Goal: Task Accomplishment & Management: Use online tool/utility

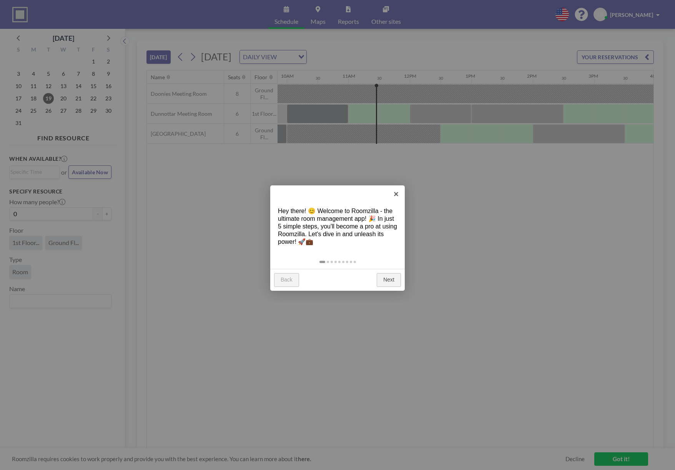
scroll to position [0, 646]
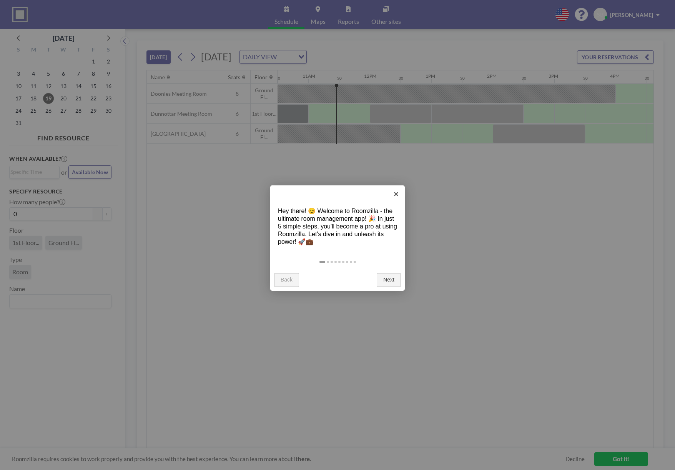
click at [293, 273] on link "Back" at bounding box center [286, 280] width 25 height 14
click at [398, 196] on link "×" at bounding box center [395, 193] width 17 height 17
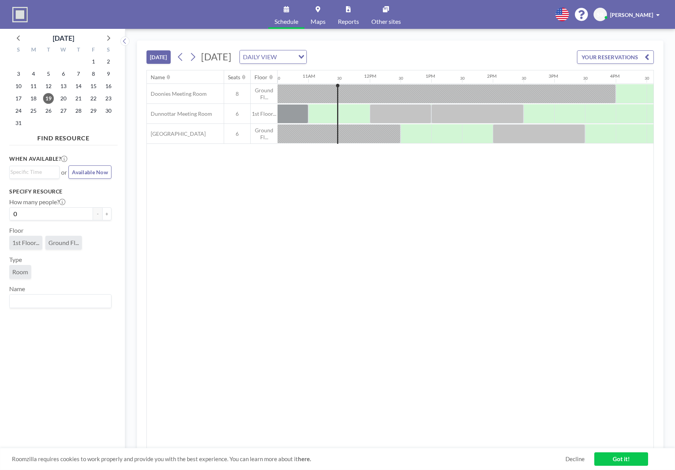
click at [322, 103] on div at bounding box center [323, 93] width 31 height 19
click at [329, 103] on div at bounding box center [323, 93] width 31 height 19
click at [318, 103] on div at bounding box center [323, 93] width 31 height 19
click at [358, 114] on div at bounding box center [354, 113] width 31 height 19
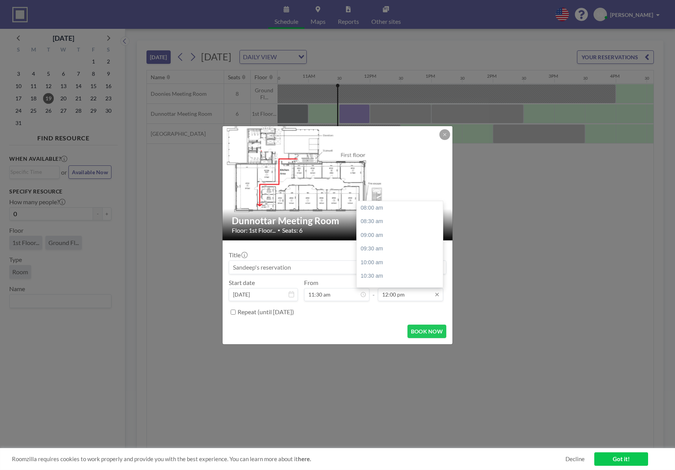
scroll to position [110, 0]
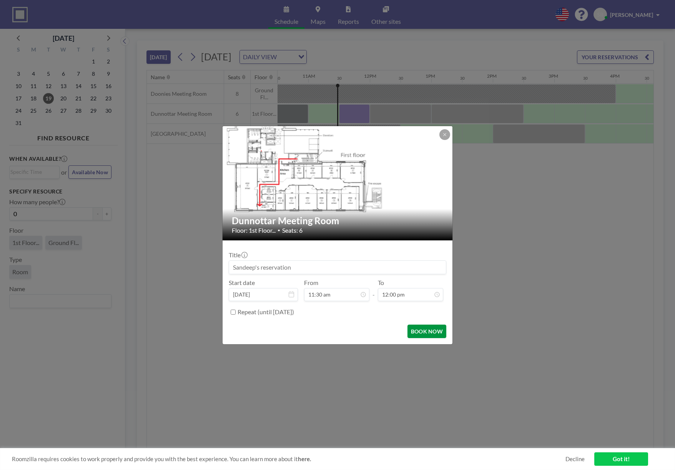
click at [420, 330] on button "BOOK NOW" at bounding box center [426, 330] width 39 height 13
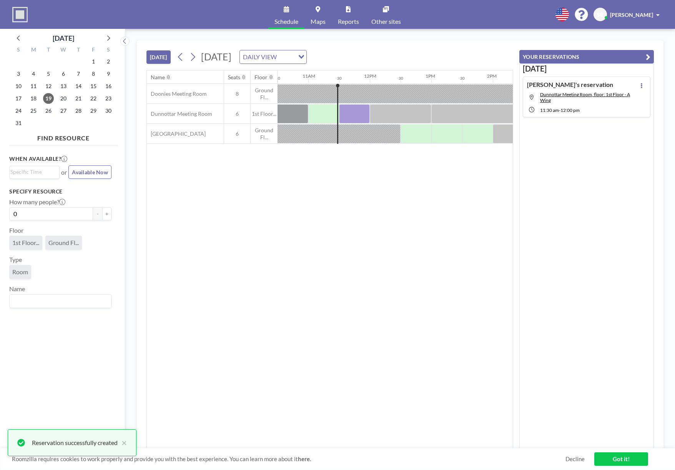
scroll to position [0, 0]
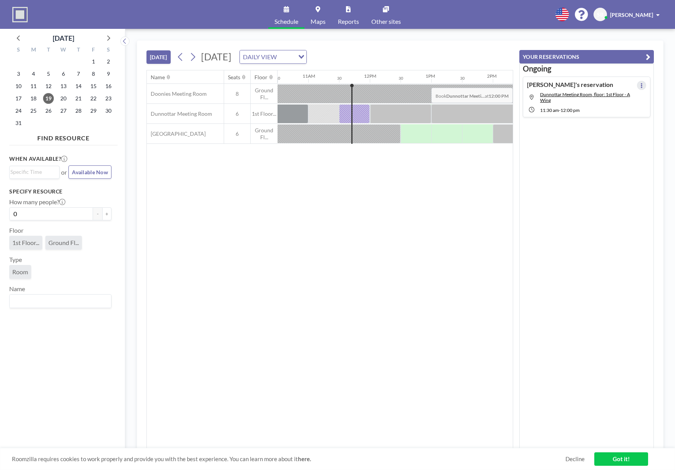
click at [639, 82] on button at bounding box center [641, 85] width 9 height 9
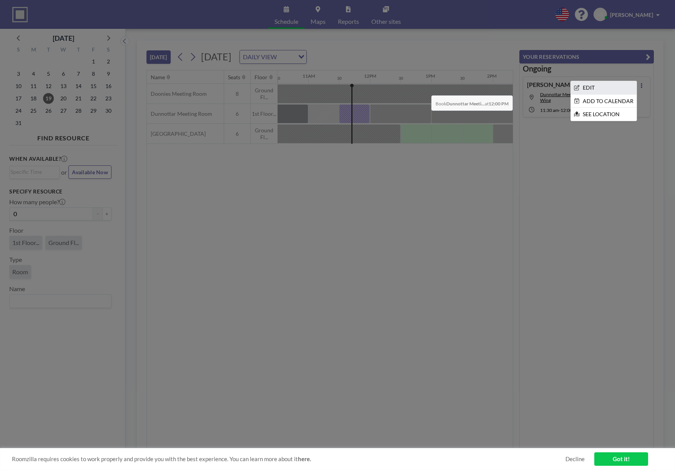
click at [594, 90] on li "EDIT" at bounding box center [604, 87] width 66 height 13
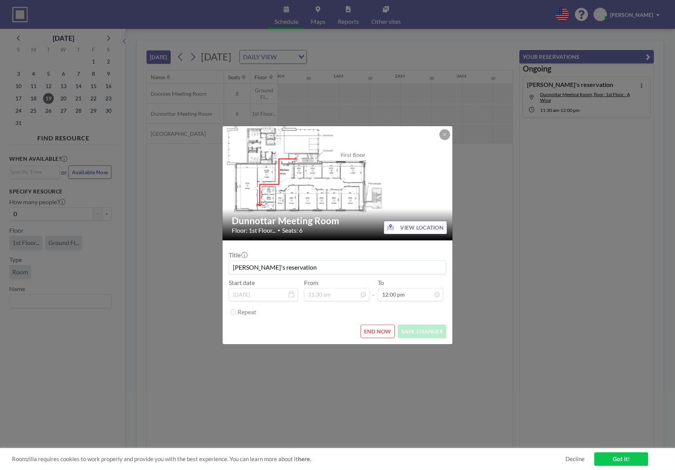
scroll to position [110, 0]
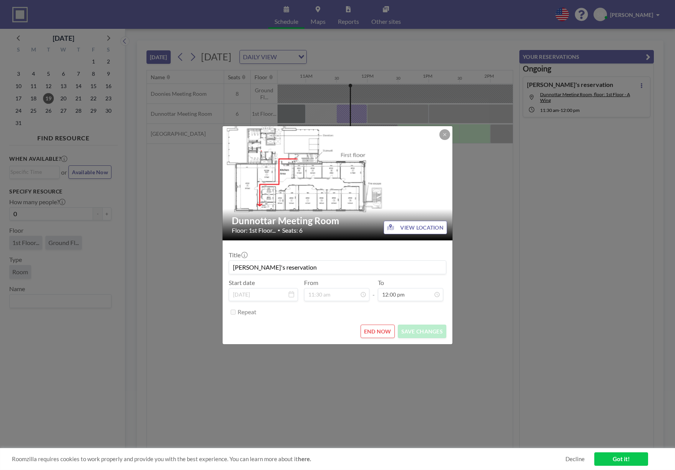
click at [383, 326] on button "END NOW" at bounding box center [377, 330] width 34 height 13
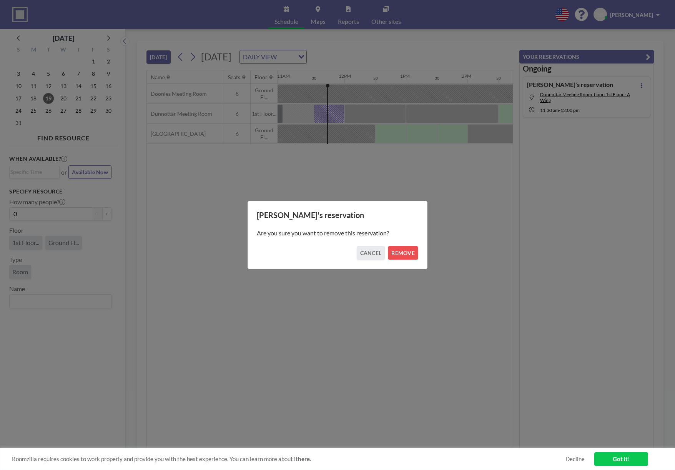
scroll to position [0, 676]
click at [399, 257] on button "REMOVE" at bounding box center [403, 252] width 30 height 13
